Goal: Task Accomplishment & Management: Manage account settings

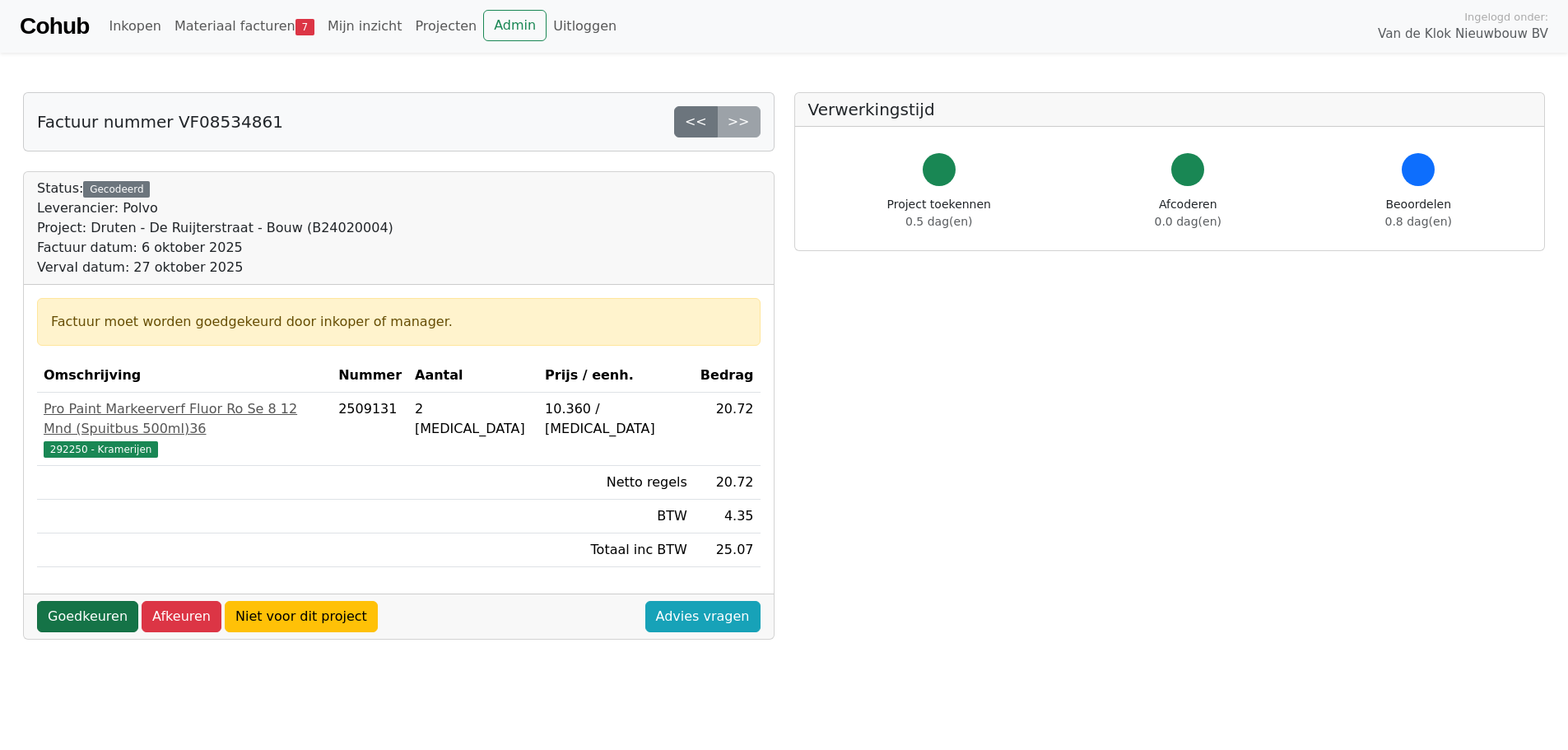
click at [79, 602] on link "Goedkeuren" at bounding box center [87, 616] width 101 height 31
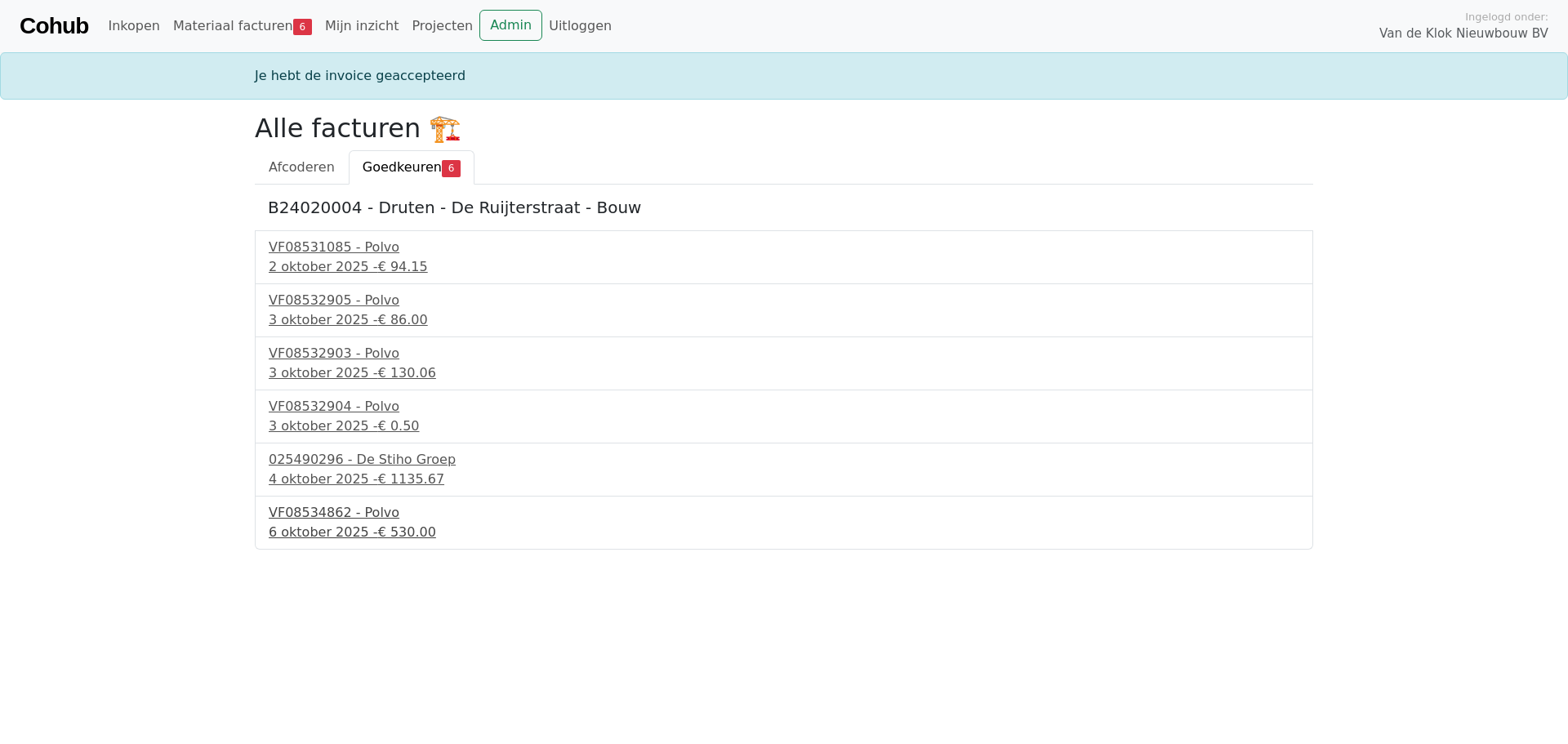
click at [326, 510] on div "VF08534862 - Polvo" at bounding box center [784, 513] width 1031 height 20
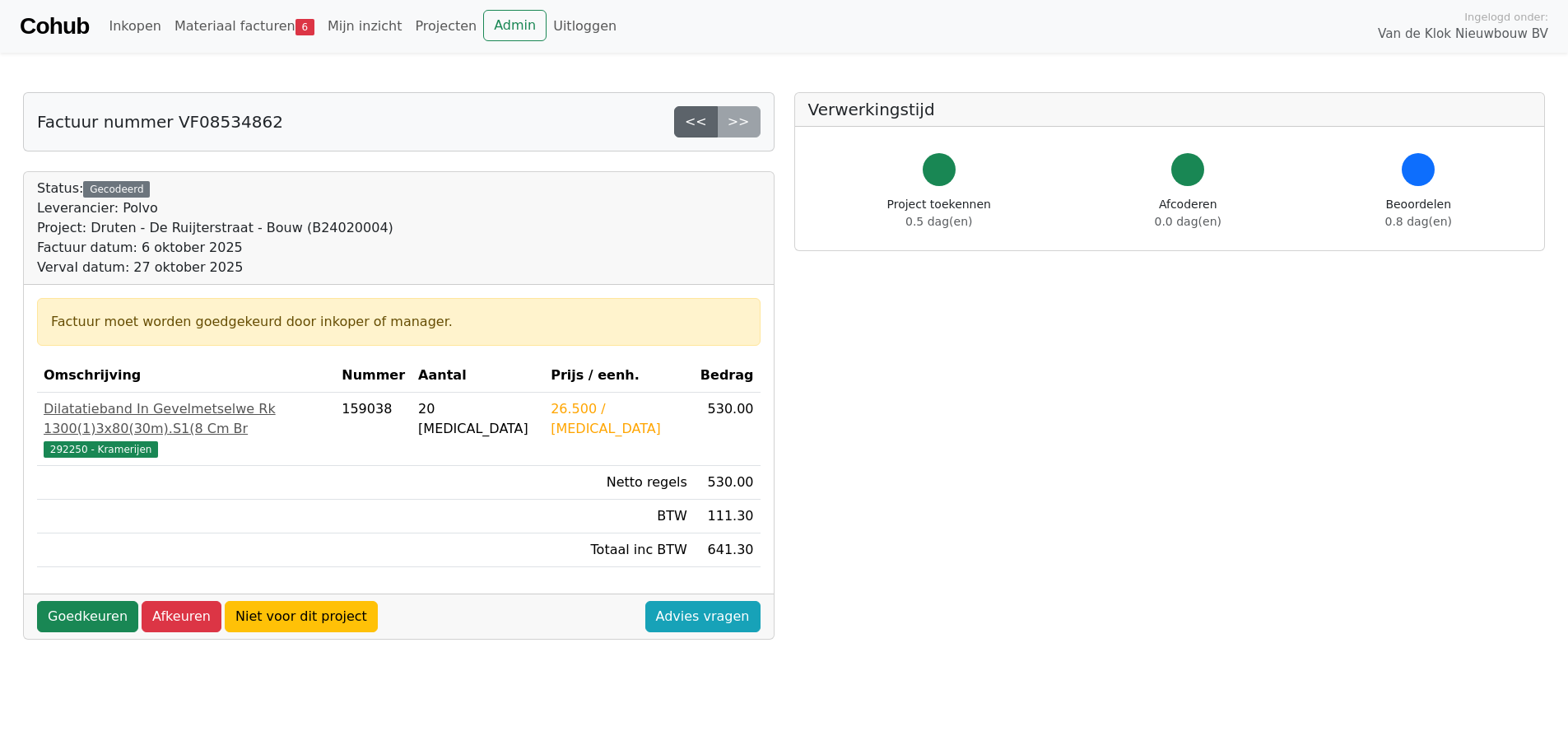
click at [695, 119] on link "<<" at bounding box center [696, 121] width 44 height 31
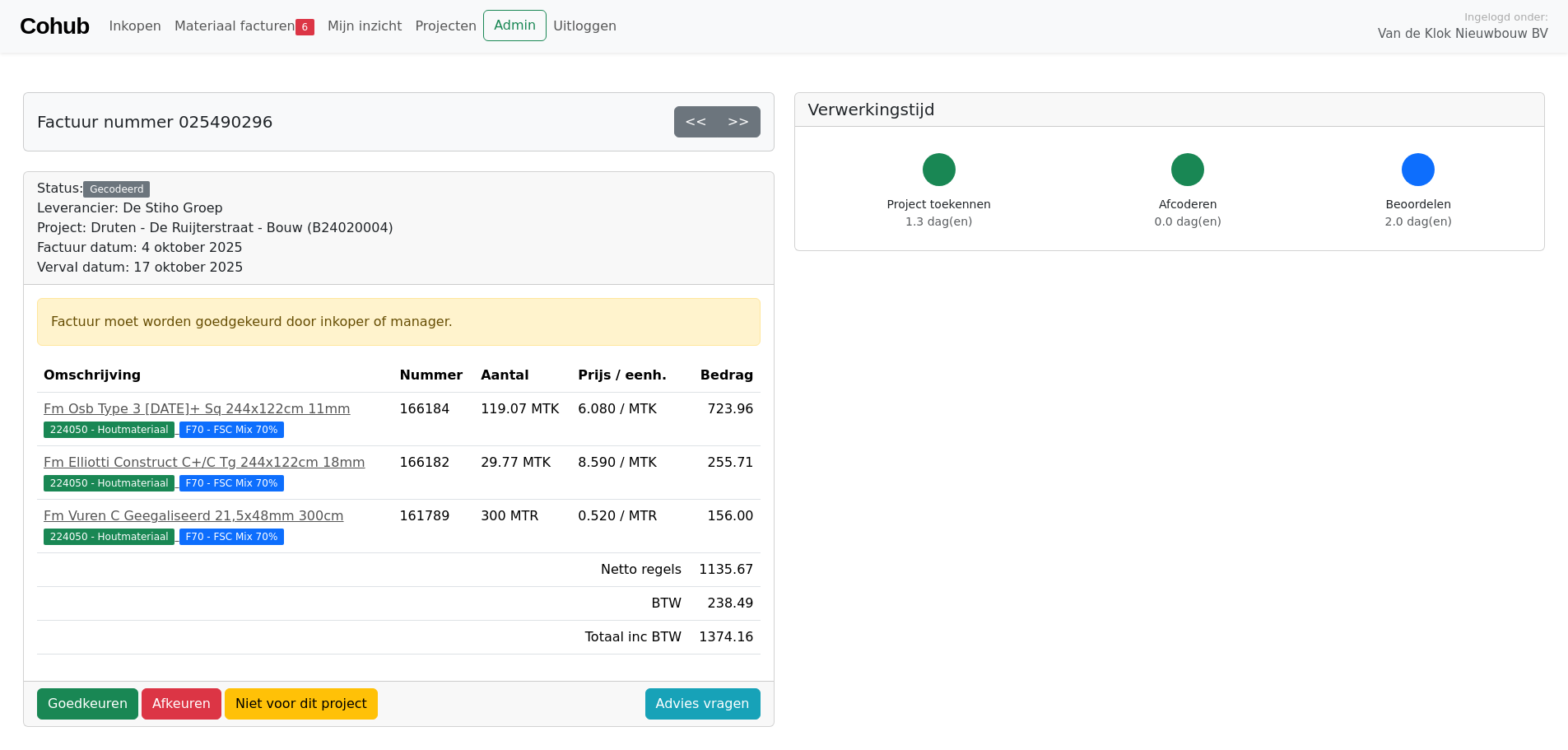
click at [695, 119] on link "<<" at bounding box center [696, 121] width 44 height 31
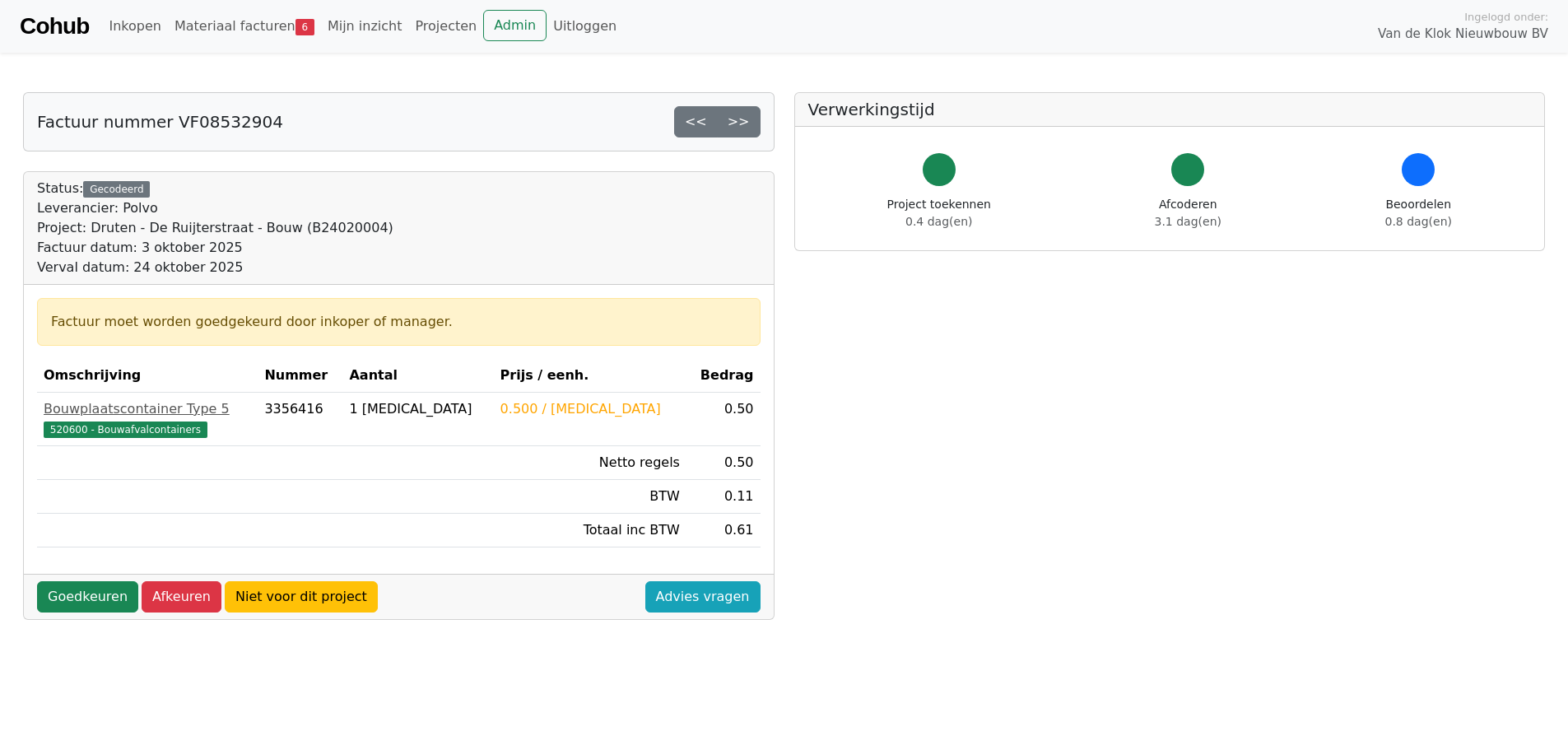
click at [695, 119] on link "<<" at bounding box center [696, 121] width 44 height 31
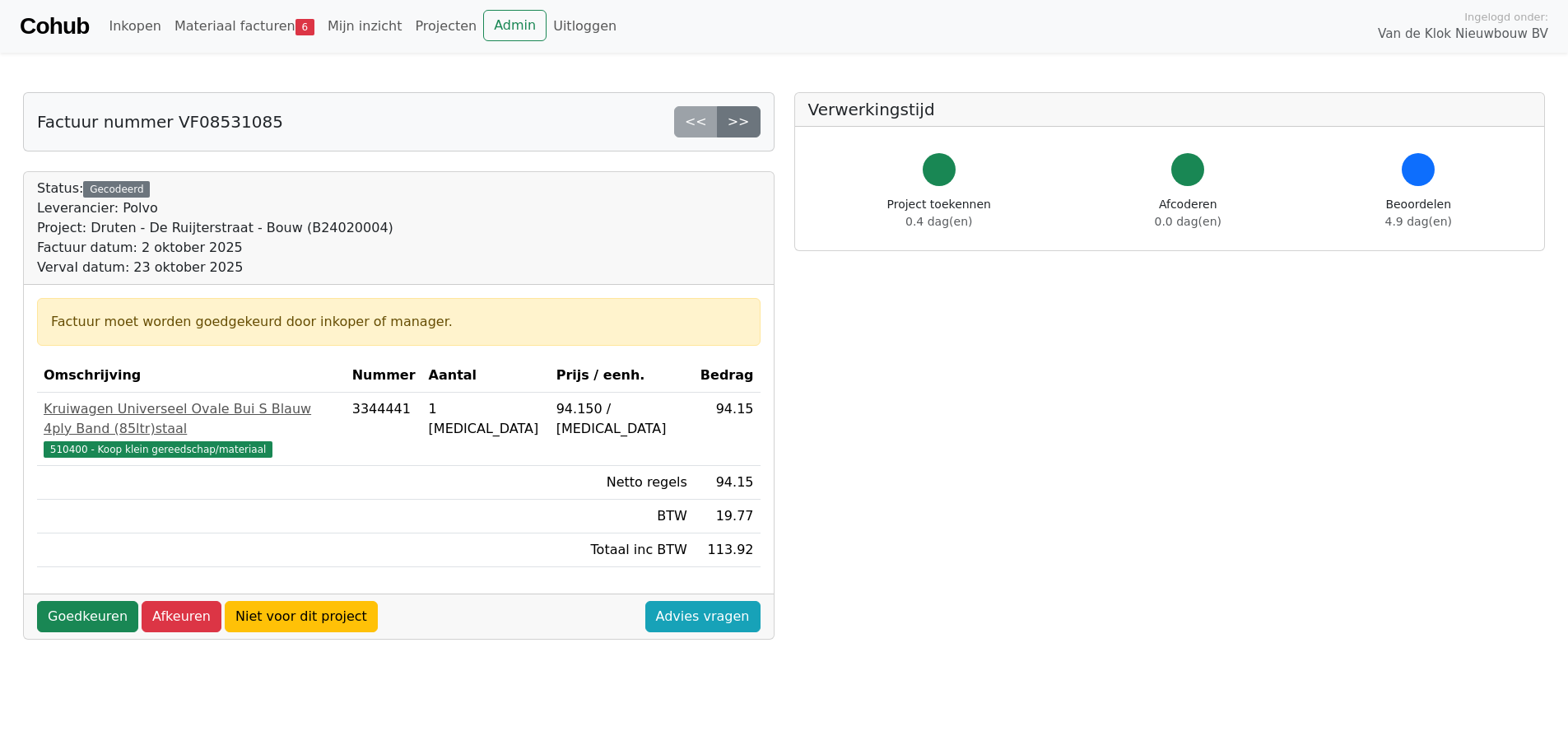
click at [695, 119] on div "<< >>" at bounding box center [717, 121] width 87 height 31
click at [77, 601] on link "Goedkeuren" at bounding box center [87, 616] width 101 height 31
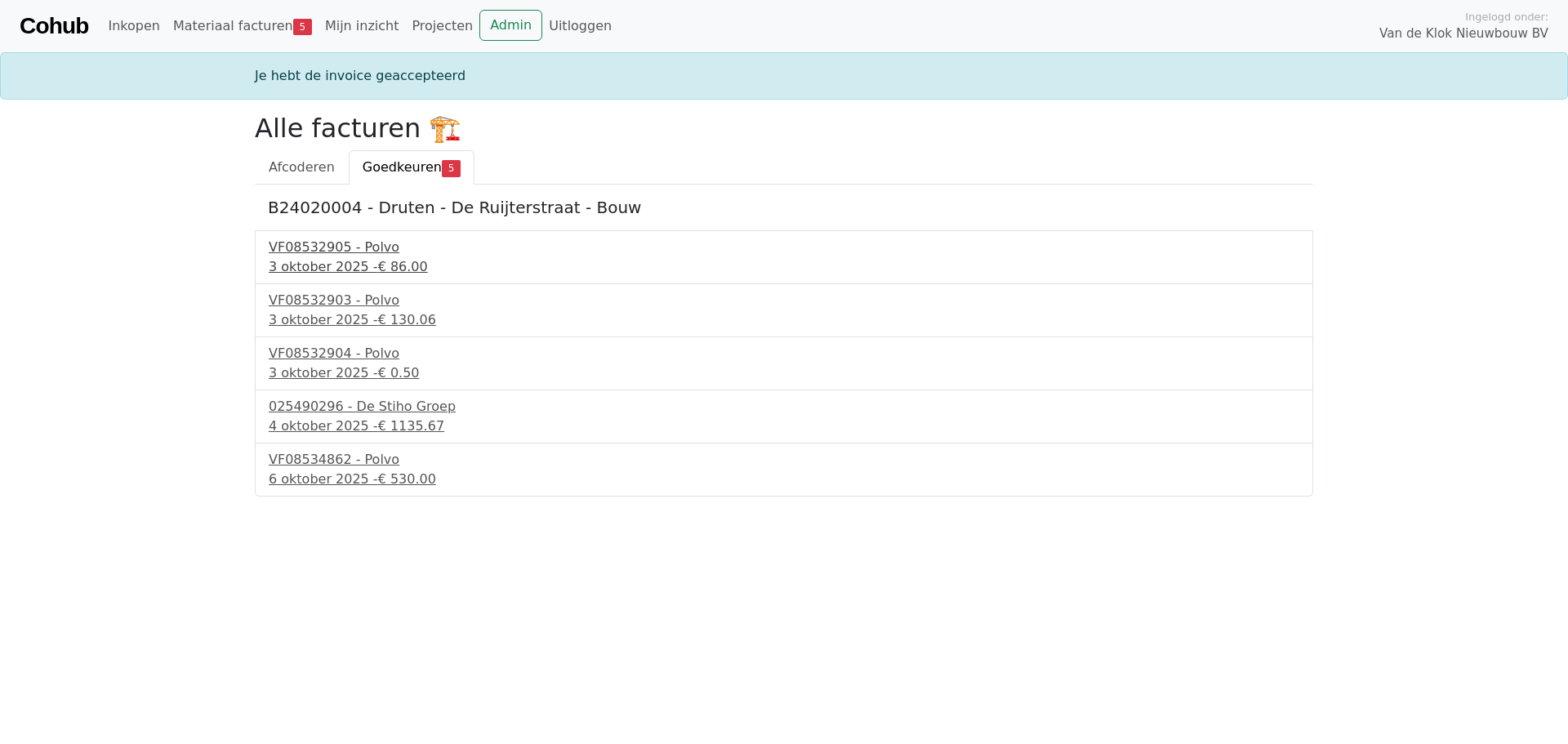
click at [307, 241] on div "VF08532905 - Polvo" at bounding box center [784, 248] width 1031 height 20
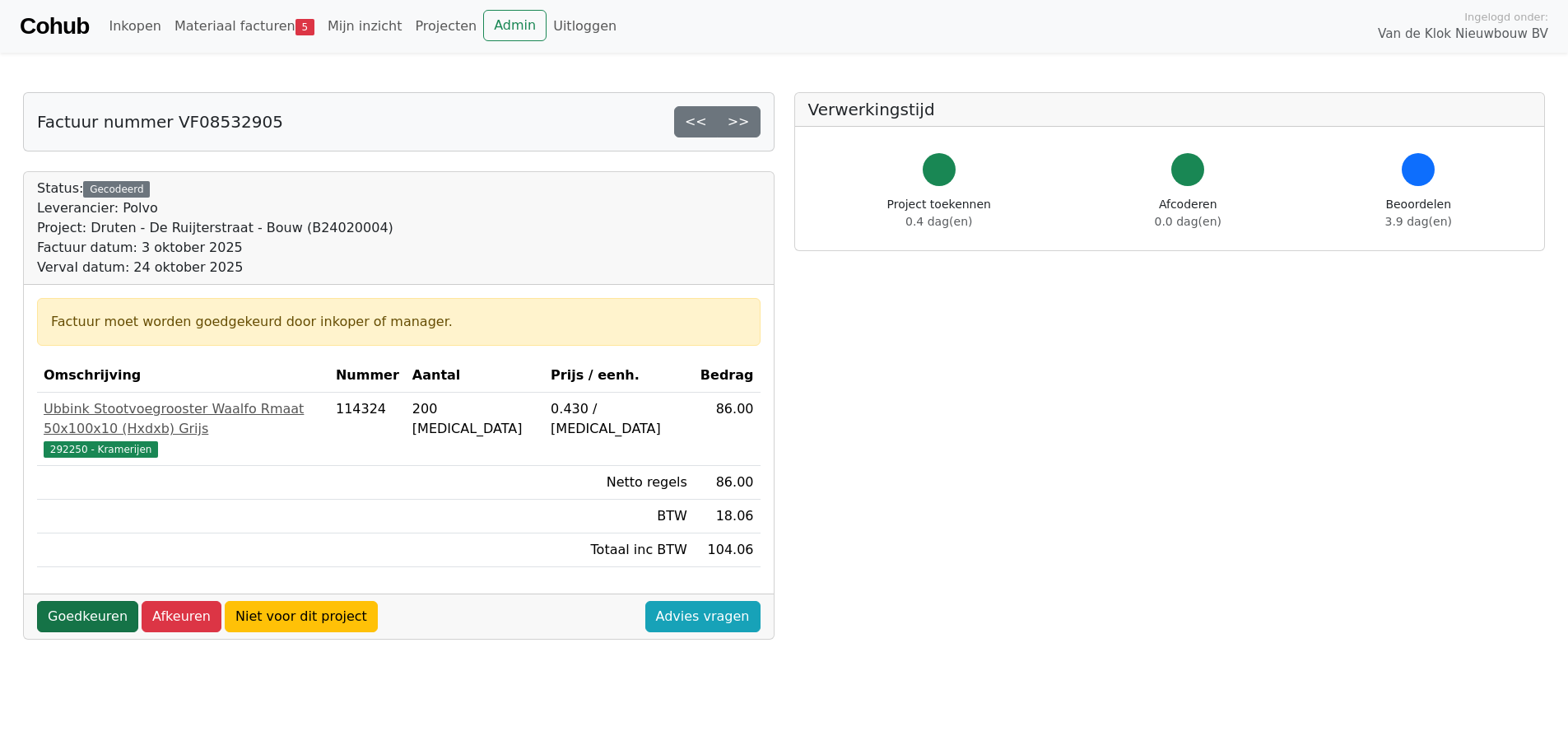
click at [87, 601] on link "Goedkeuren" at bounding box center [87, 616] width 101 height 31
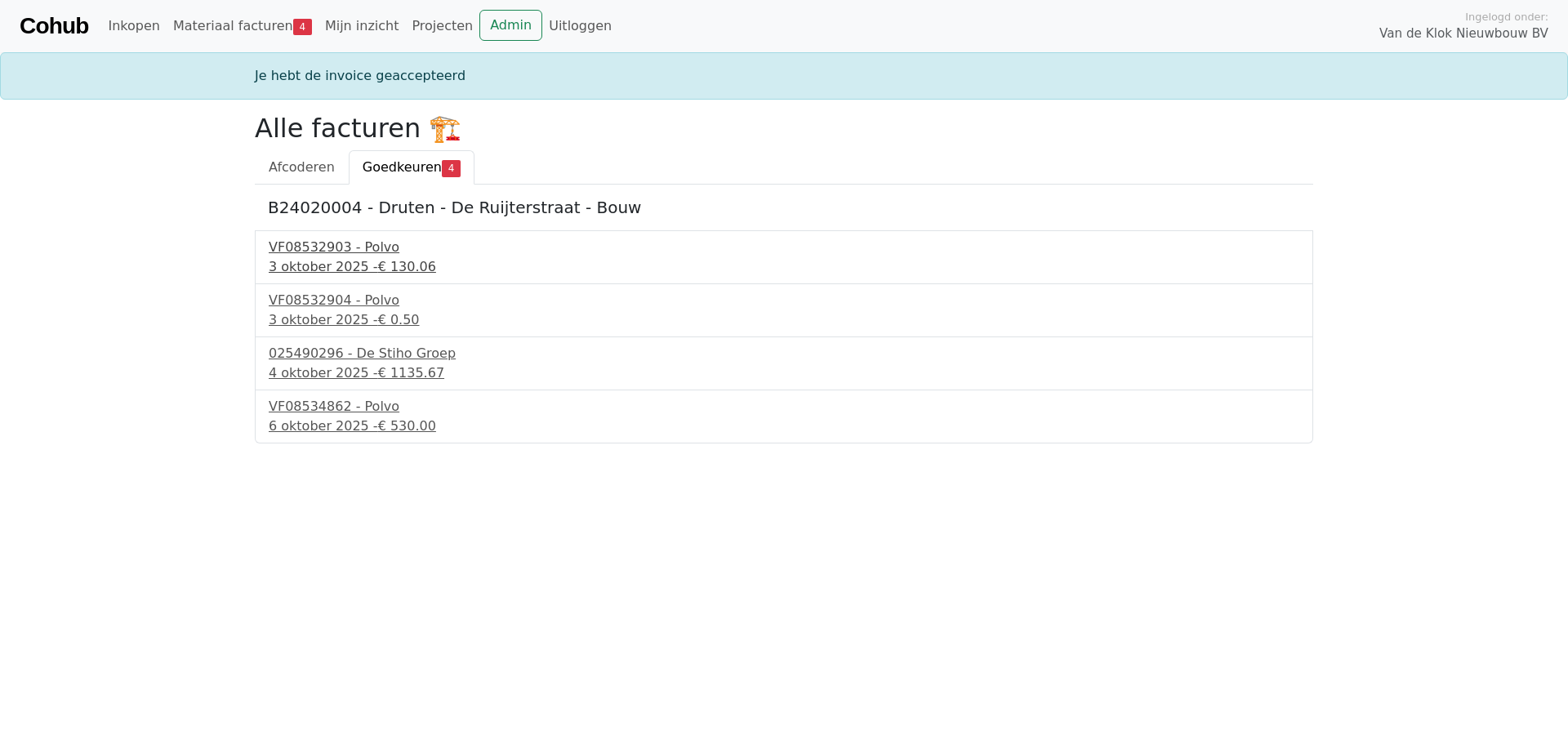
click at [301, 246] on div "VF08532903 - Polvo" at bounding box center [784, 248] width 1031 height 20
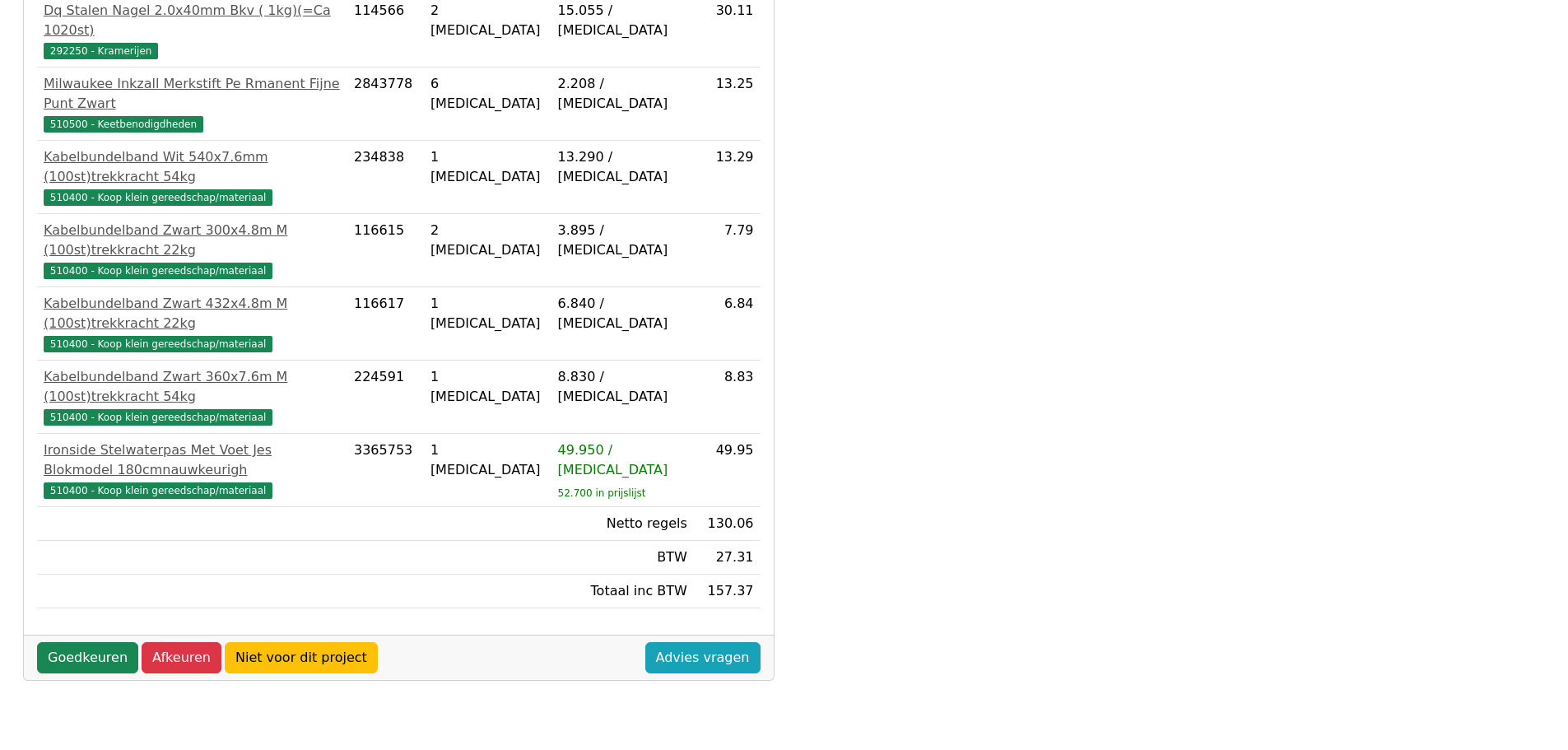
scroll to position [470, 0]
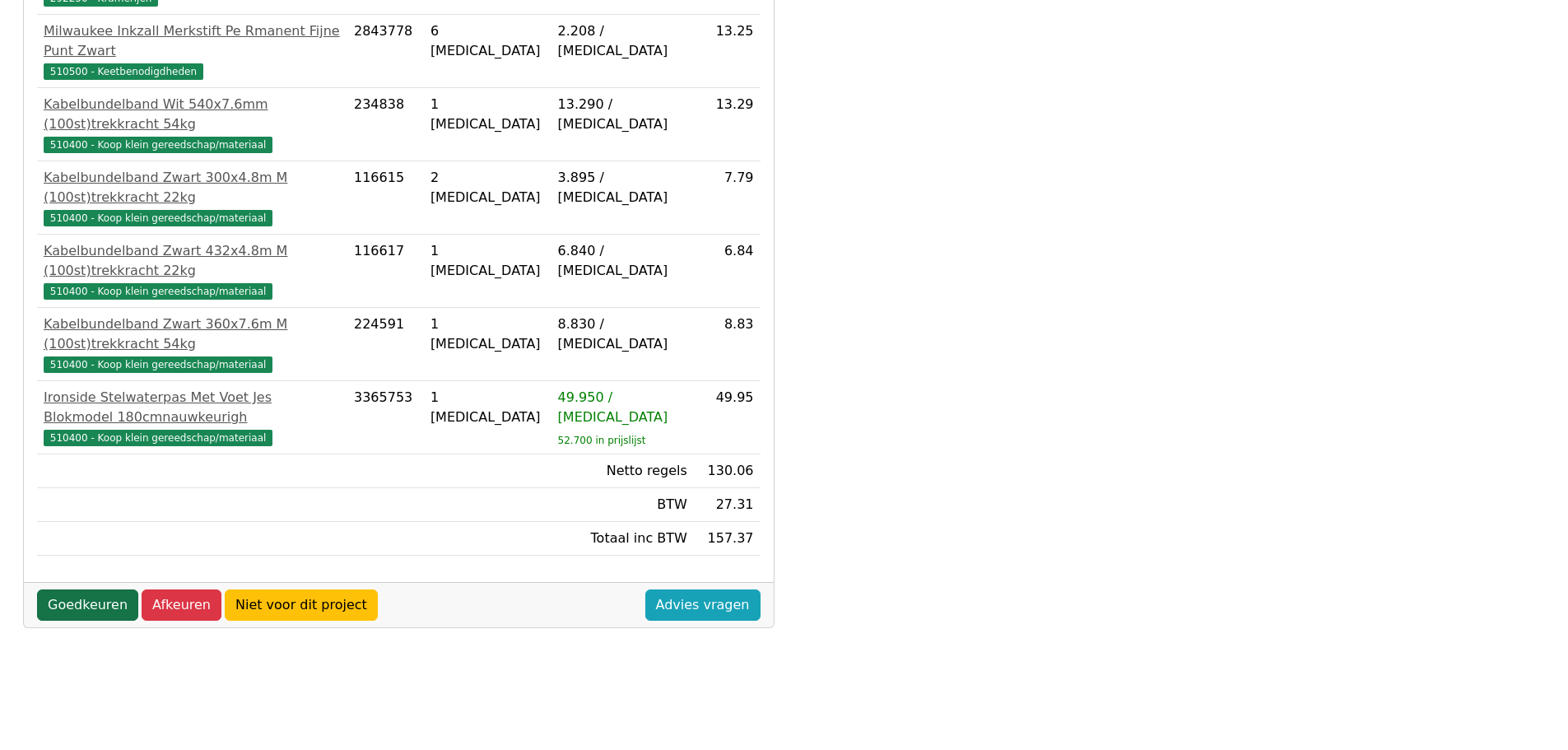
click at [75, 589] on link "Goedkeuren" at bounding box center [87, 604] width 101 height 31
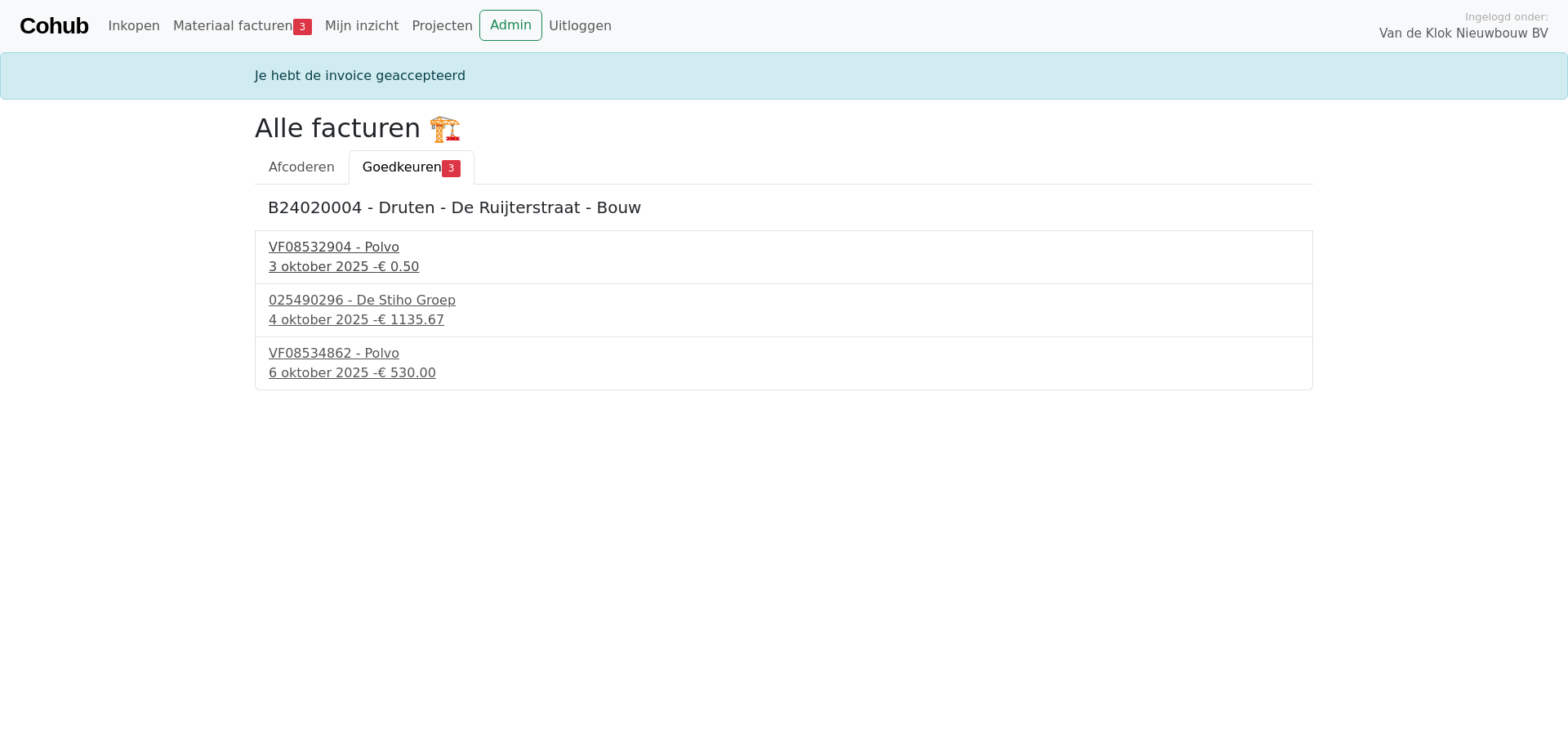
click at [295, 249] on div "VF08532904 - Polvo" at bounding box center [784, 248] width 1031 height 20
